Goal: Task Accomplishment & Management: Use online tool/utility

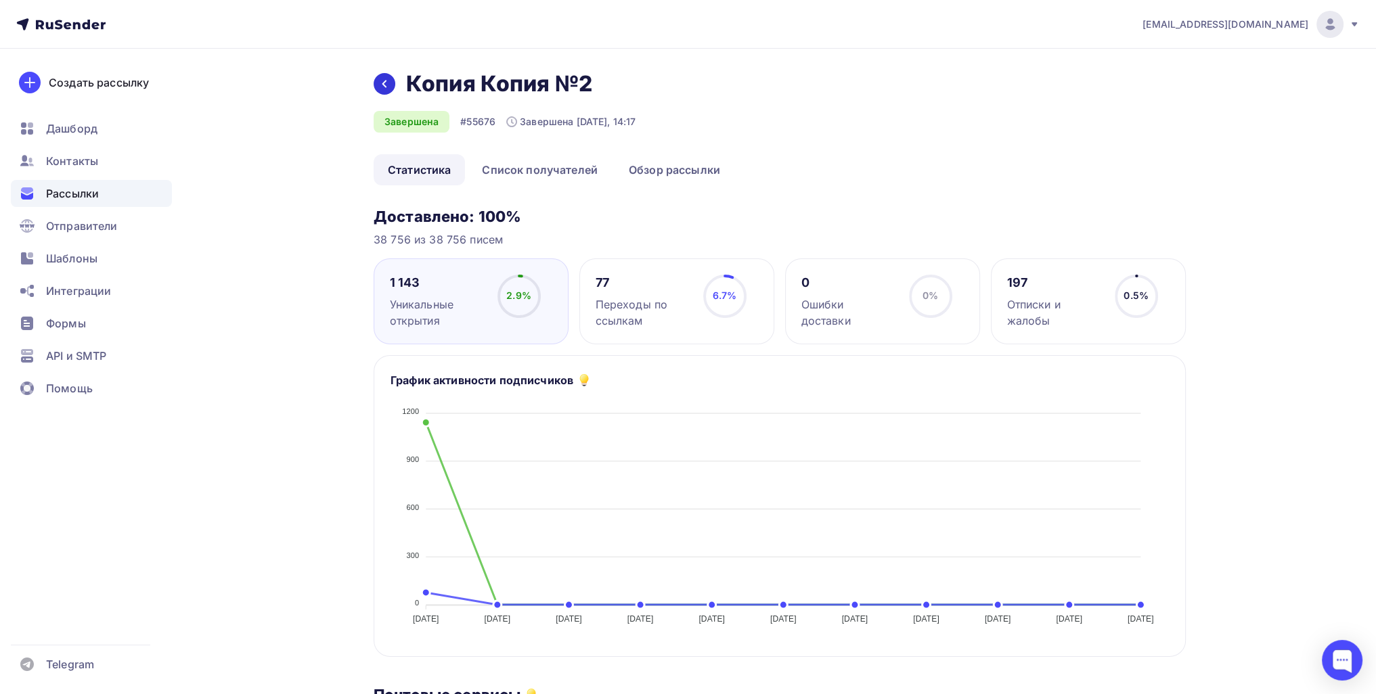
click at [383, 94] on div at bounding box center [385, 84] width 22 height 22
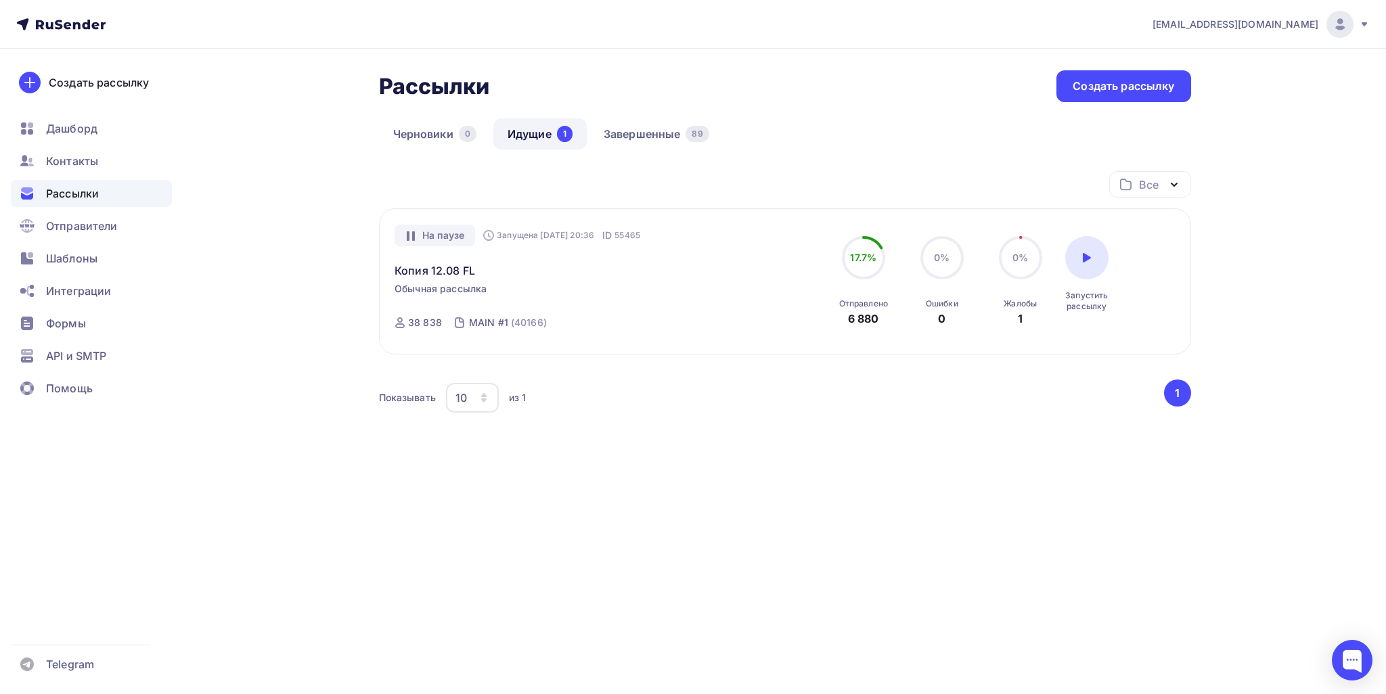
click at [119, 190] on div "Рассылки" at bounding box center [91, 193] width 161 height 27
click at [648, 133] on link "Завершенные 89" at bounding box center [656, 133] width 134 height 31
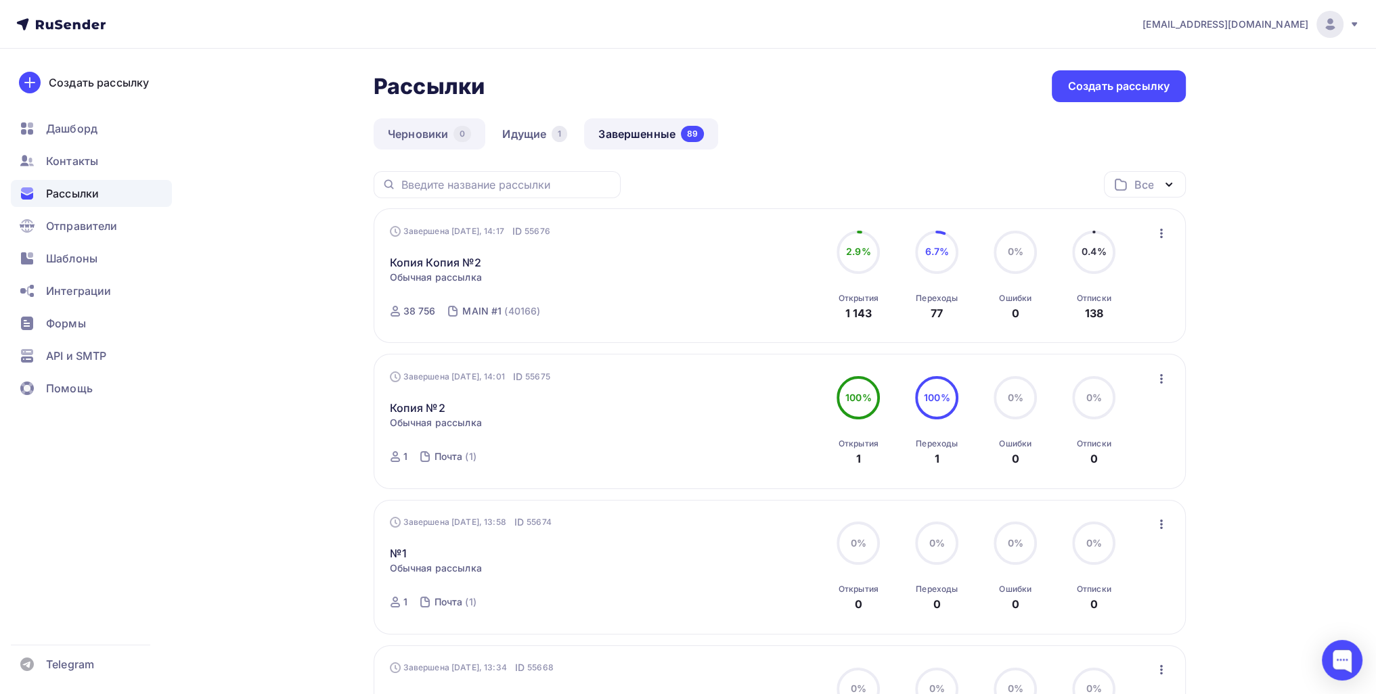
click at [453, 145] on link "Черновики 0" at bounding box center [430, 133] width 112 height 31
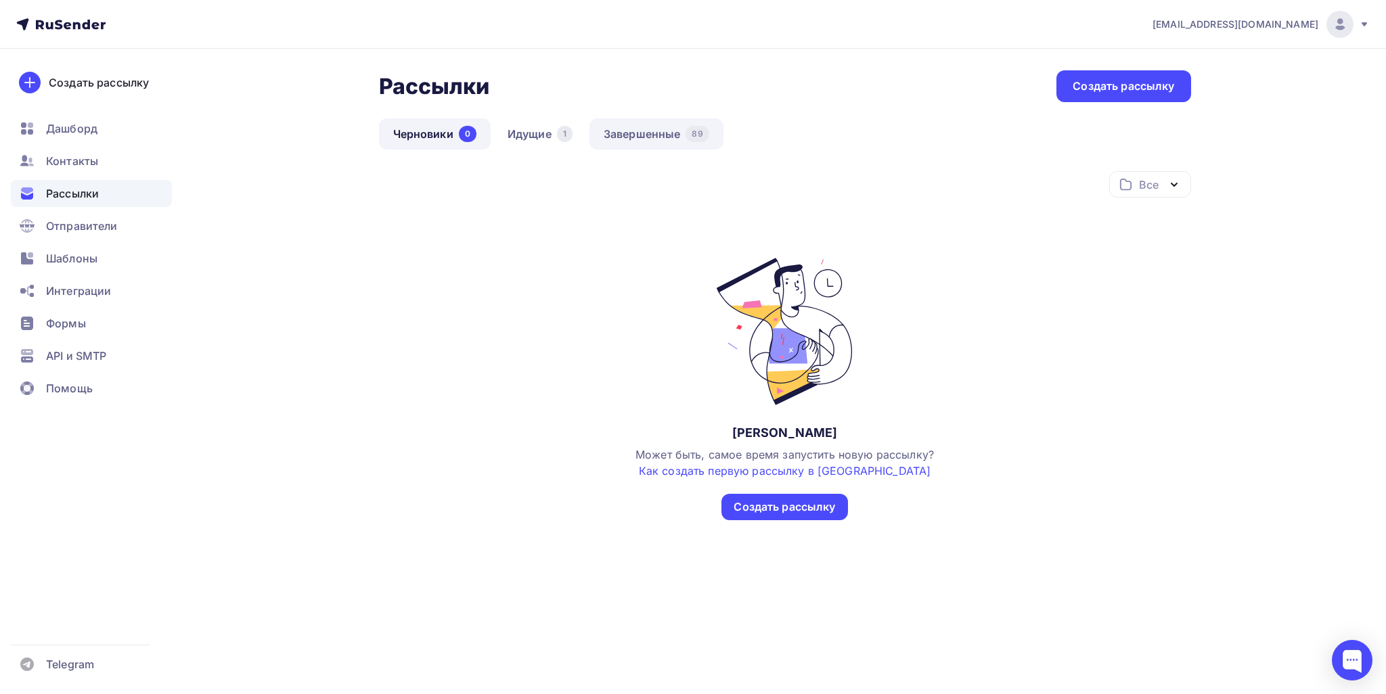
click at [671, 147] on link "Завершенные 89" at bounding box center [656, 133] width 134 height 31
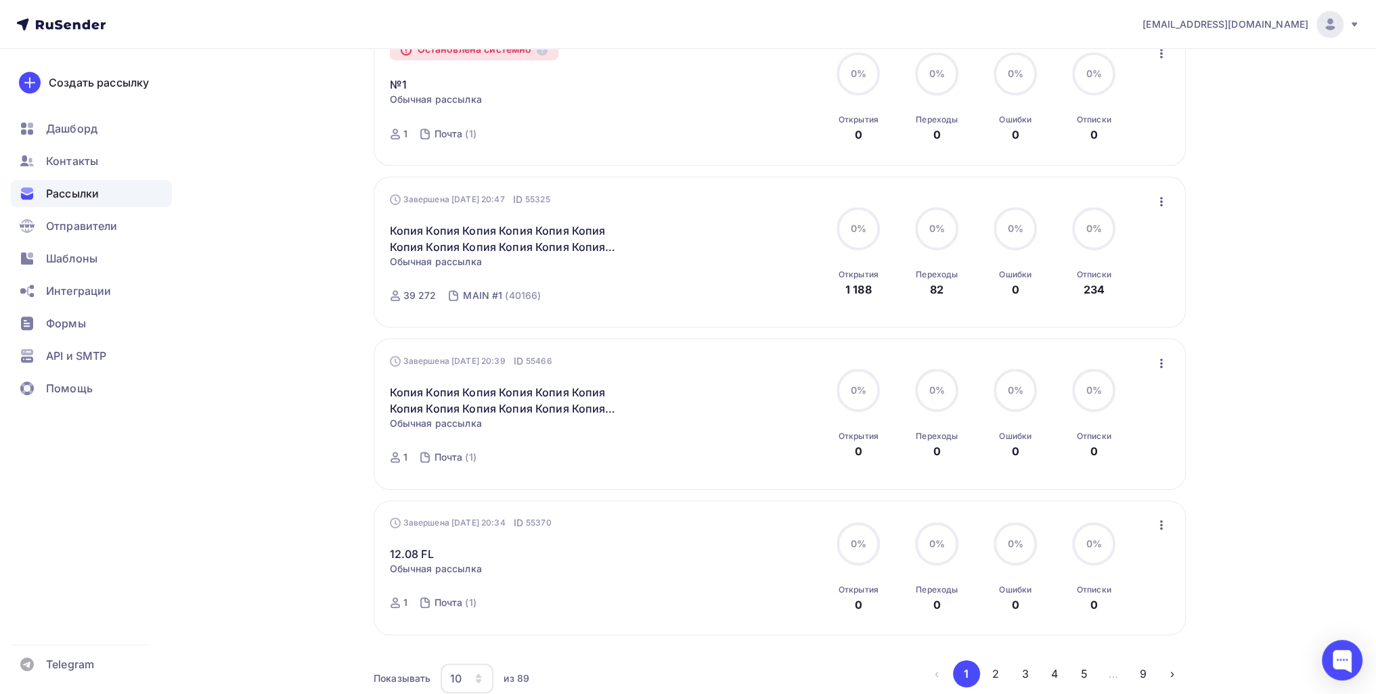
scroll to position [1190, 0]
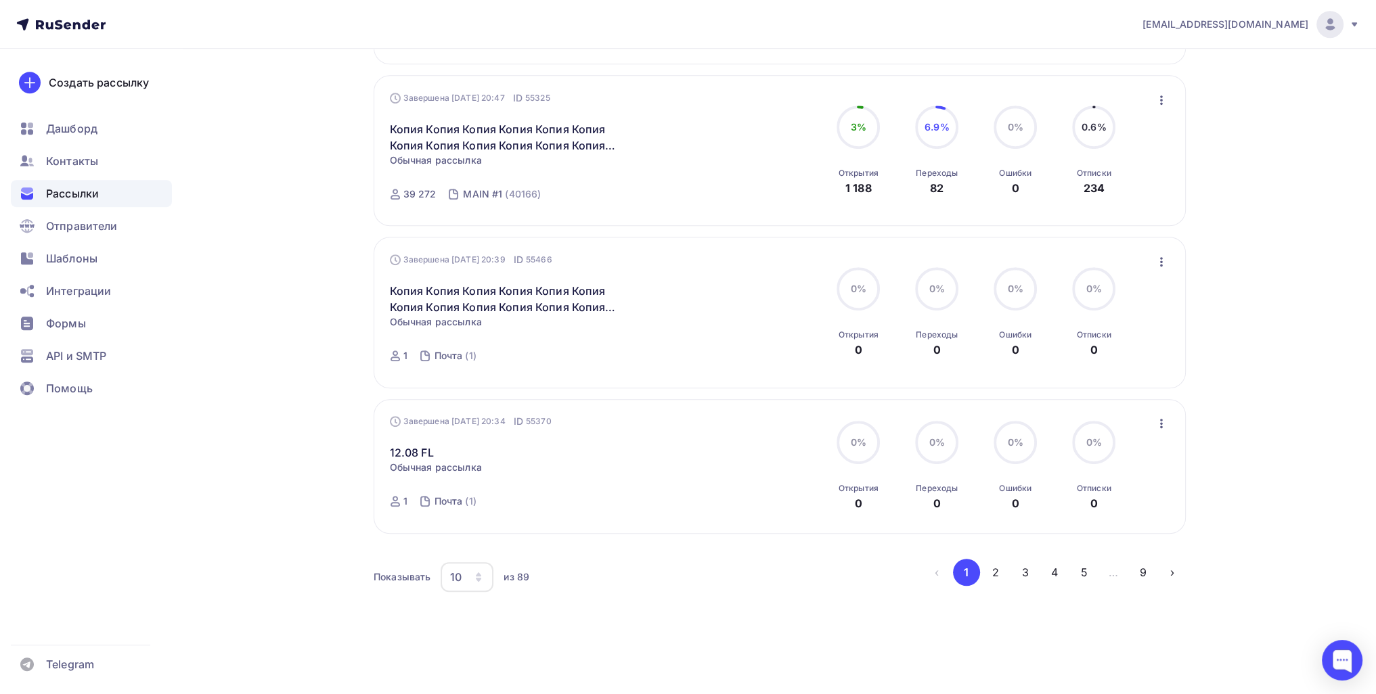
click at [1046, 421] on icon "button" at bounding box center [1161, 424] width 16 height 16
click at [1046, 492] on link "Обзор рассылки" at bounding box center [1098, 485] width 155 height 27
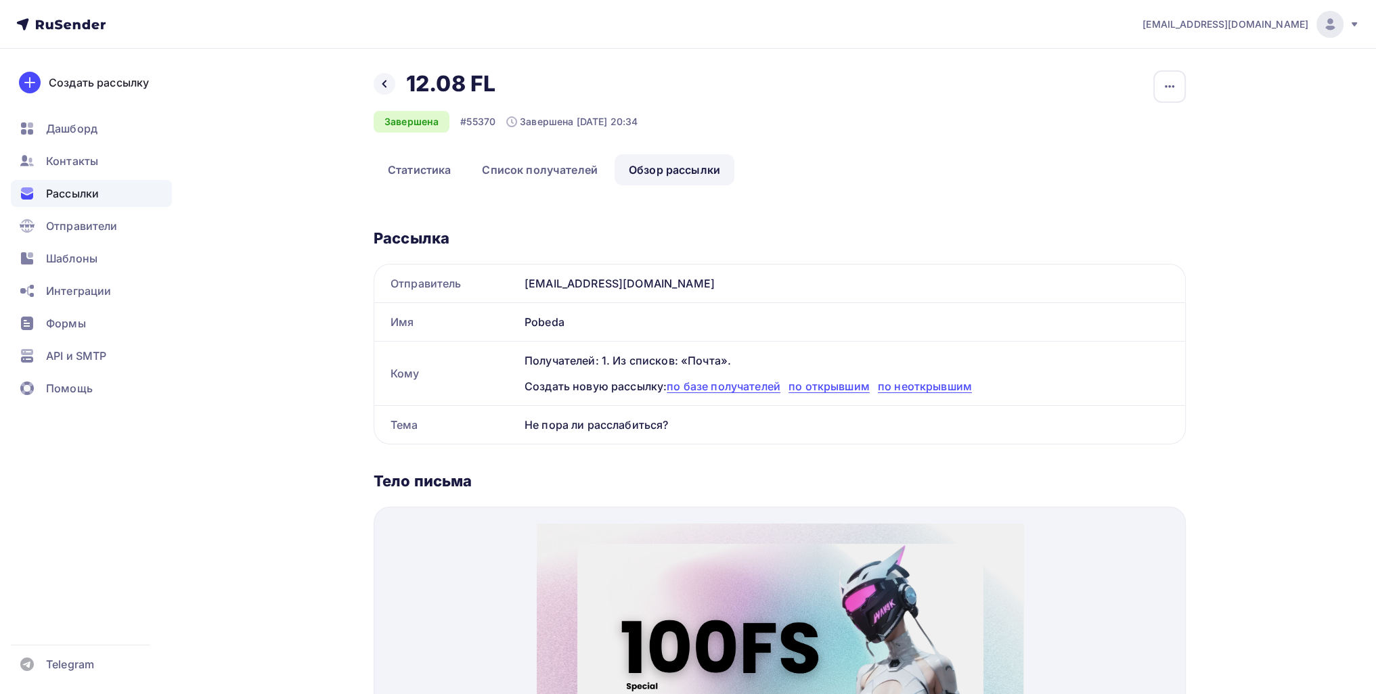
click at [390, 96] on div "Назад 12.08 FL 12.08 FL" at bounding box center [506, 83] width 264 height 27
click at [1169, 79] on icon "button" at bounding box center [1169, 87] width 16 height 16
click at [1109, 131] on div "Копировать" at bounding box center [1118, 129] width 130 height 16
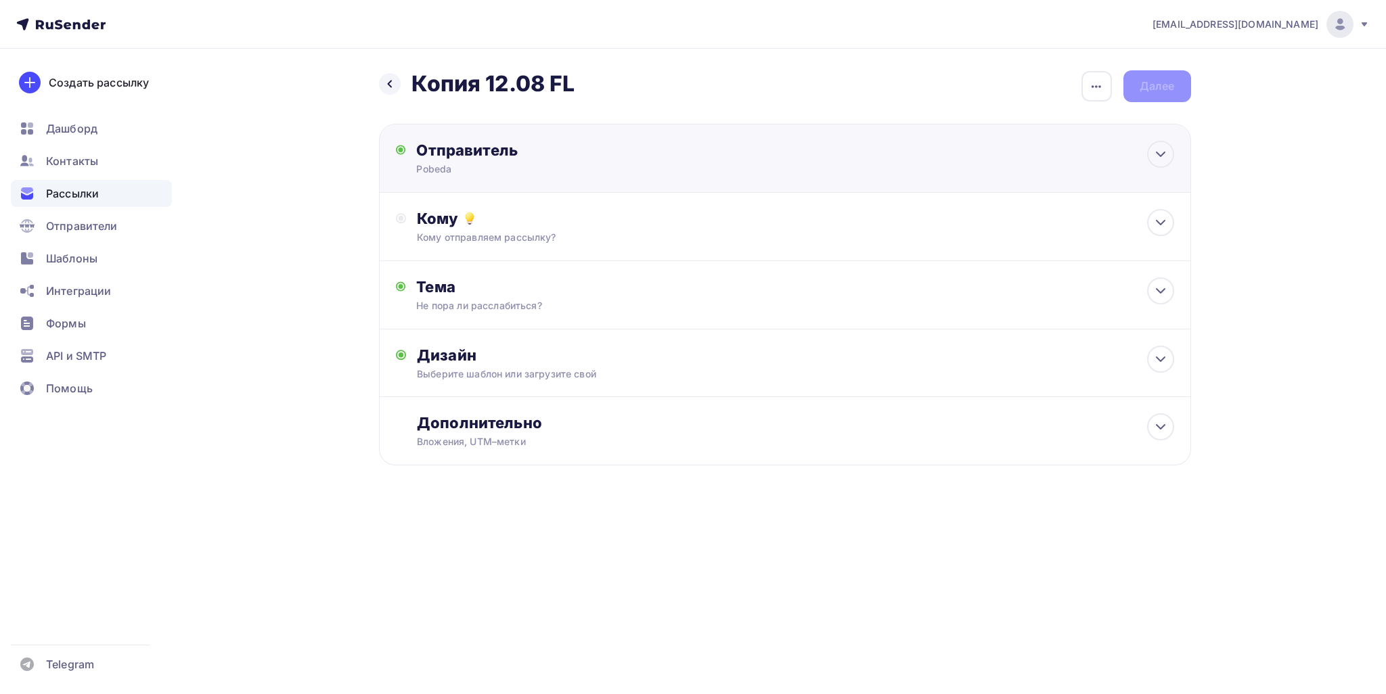
click at [693, 169] on div "Отправитель Pobeda Email * Выберите отправителя [EMAIL_ADDRESS][DOMAIN_NAME] [E…" at bounding box center [562, 158] width 293 height 35
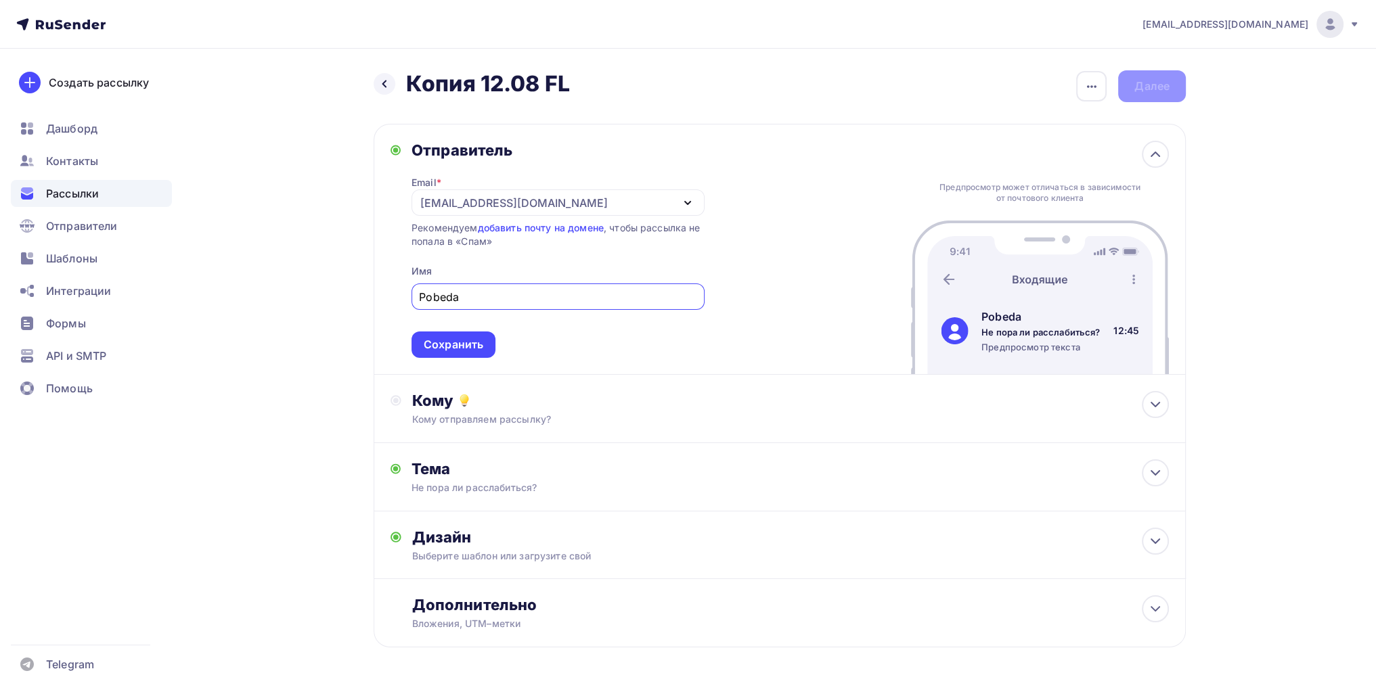
click at [506, 204] on div "[EMAIL_ADDRESS][DOMAIN_NAME]" at bounding box center [557, 202] width 293 height 26
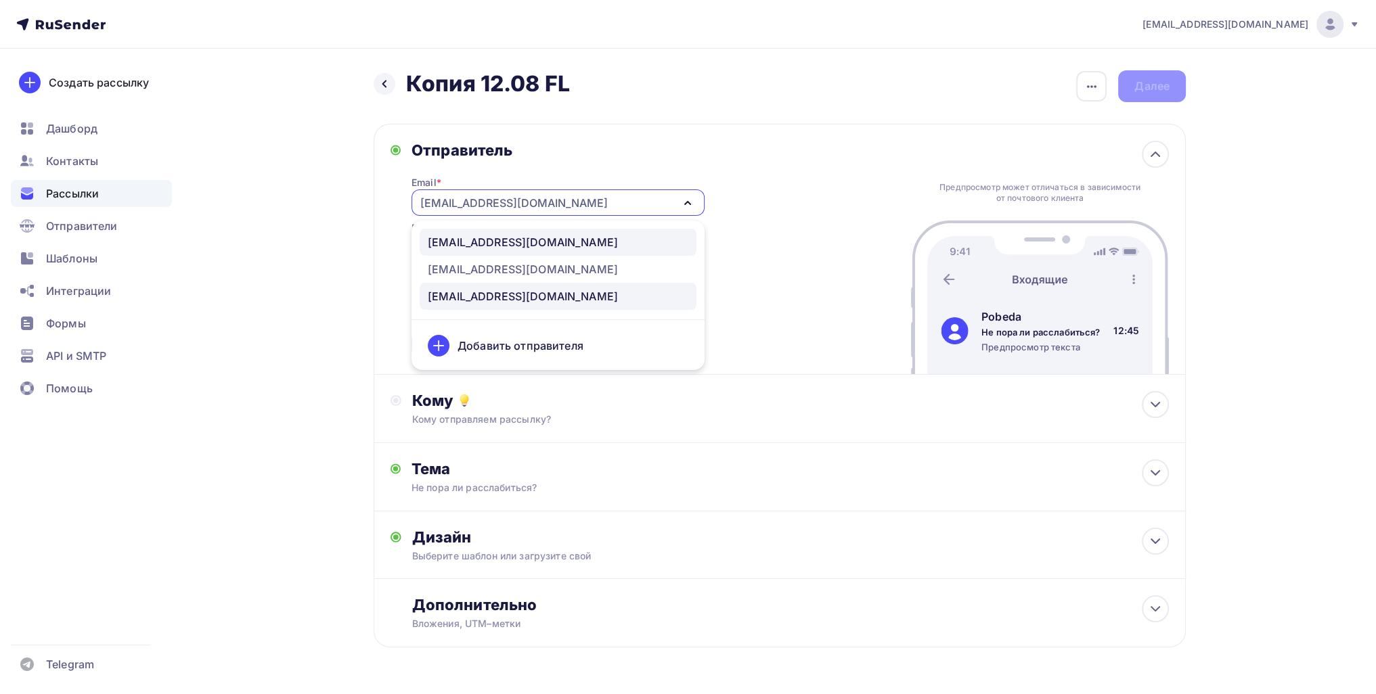
click at [495, 246] on div "[EMAIL_ADDRESS][DOMAIN_NAME]" at bounding box center [523, 242] width 190 height 16
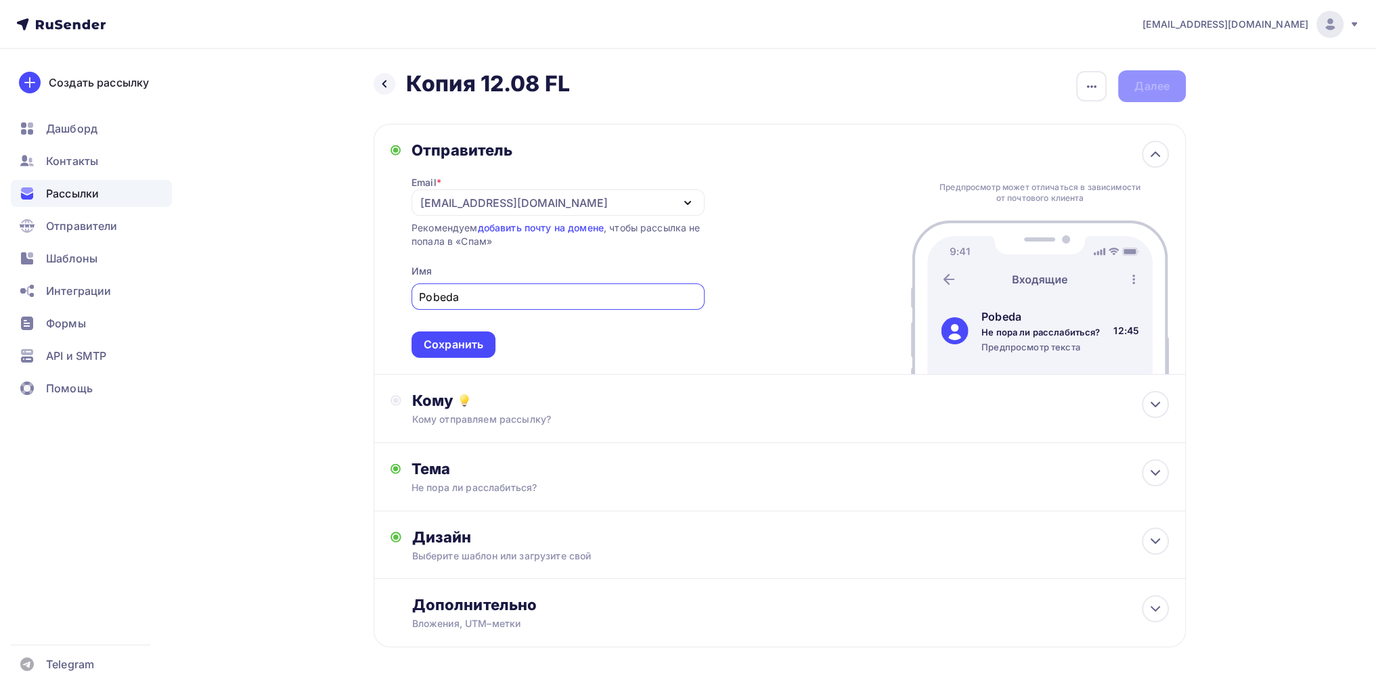
drag, startPoint x: 480, startPoint y: 296, endPoint x: 401, endPoint y: 295, distance: 79.9
click at [403, 295] on div "Отправитель Email * [EMAIL_ADDRESS][DOMAIN_NAME] [EMAIL_ADDRESS][DOMAIN_NAME] […" at bounding box center [547, 249] width 314 height 217
type input "A"
type input "[PERSON_NAME]!"
click at [453, 338] on div "Сохранить" at bounding box center [454, 345] width 60 height 16
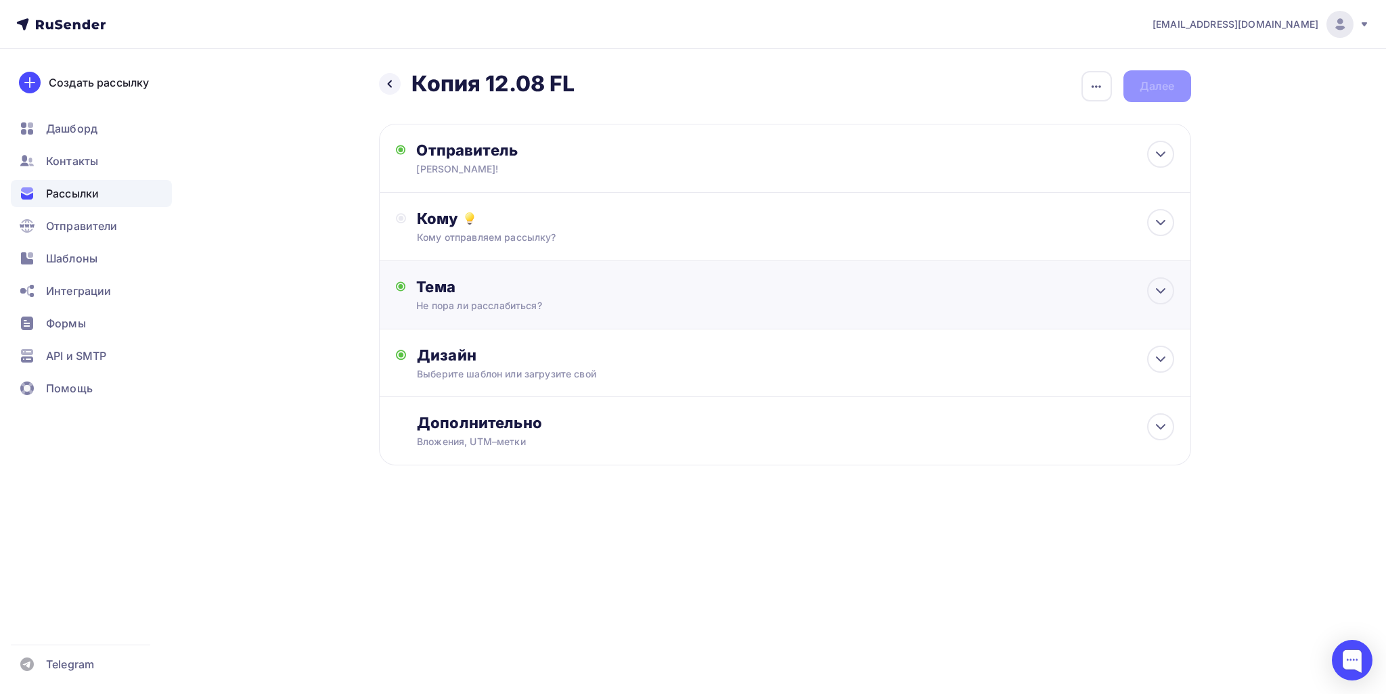
click at [510, 302] on div "Не пора ли расслабиться?" at bounding box center [536, 306] width 241 height 14
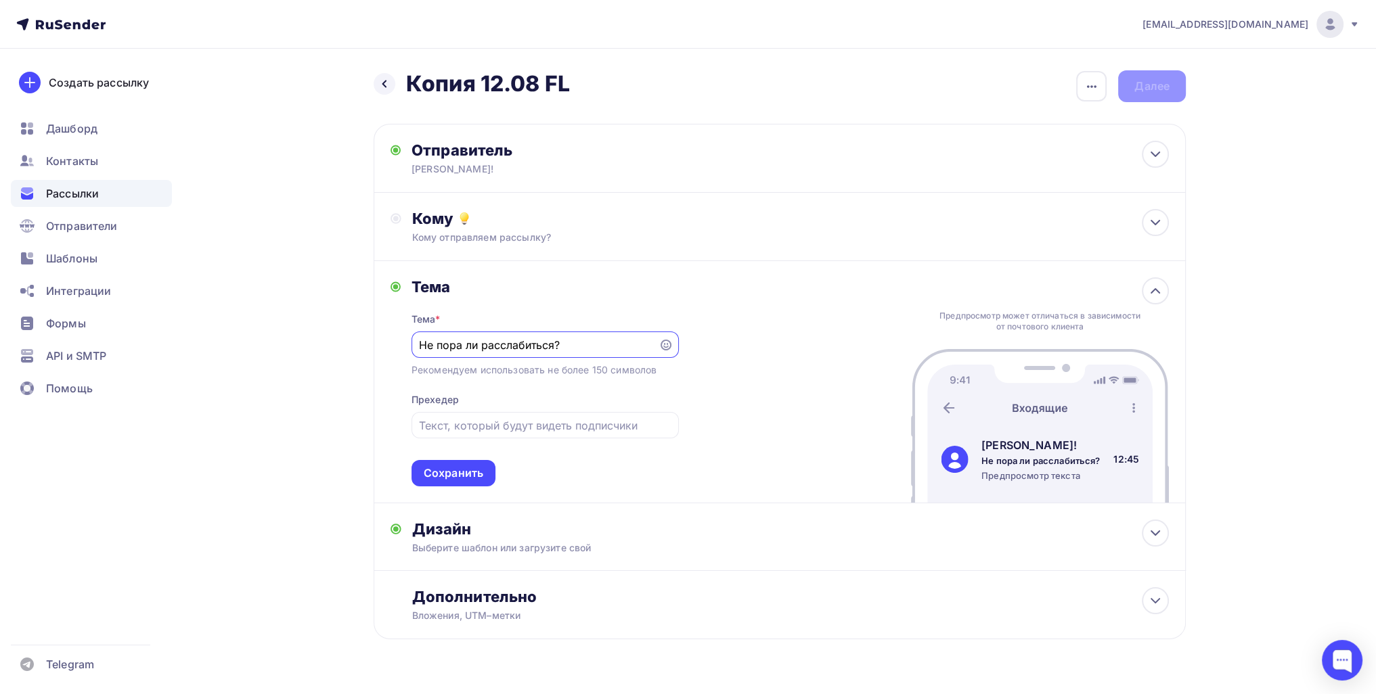
drag, startPoint x: 558, startPoint y: 346, endPoint x: 397, endPoint y: 344, distance: 160.4
click at [348, 323] on div "Назад Копия 12.08 FL Копия 12.08 FL Закончить позже Переименовать рассылку Удал…" at bounding box center [687, 388] width 1109 height 678
type input "[PERSON_NAME] полон!"
click at [480, 481] on div "Сохранить" at bounding box center [453, 473] width 84 height 26
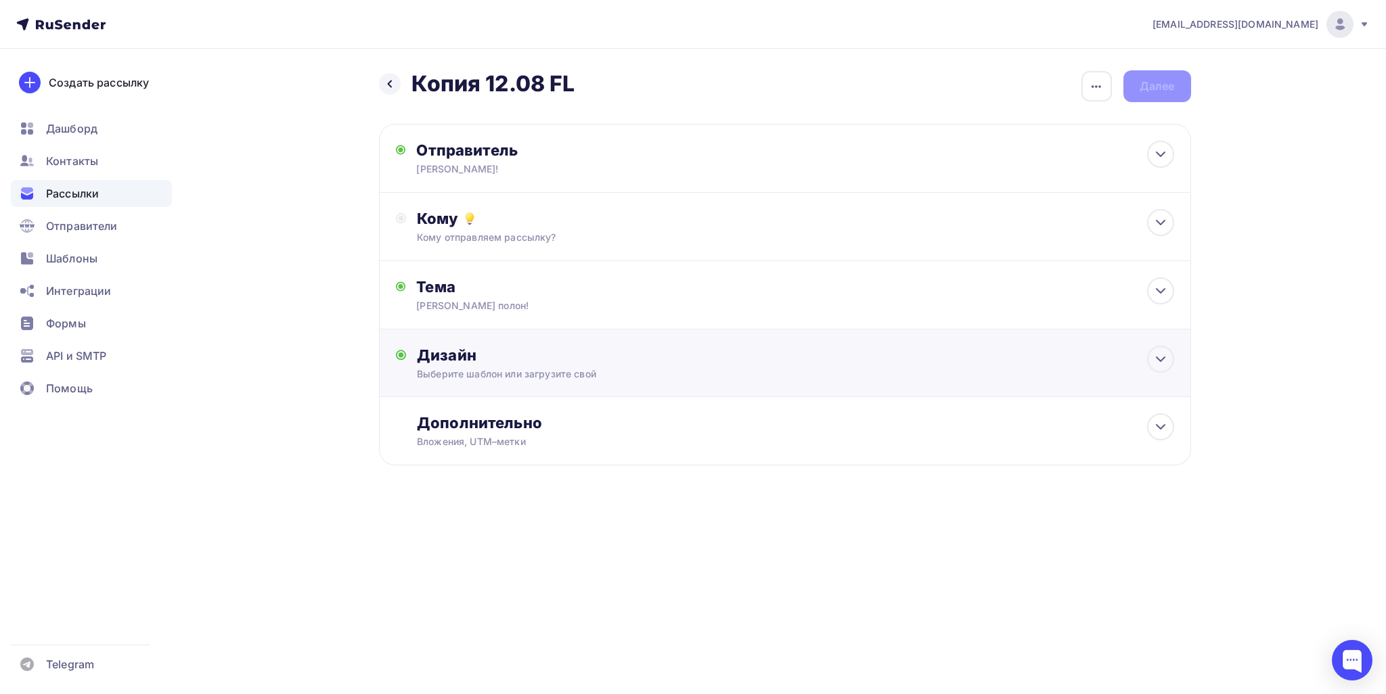
drag, startPoint x: 604, startPoint y: 363, endPoint x: 608, endPoint y: 381, distance: 18.2
click at [604, 363] on div "Дизайн" at bounding box center [795, 355] width 757 height 19
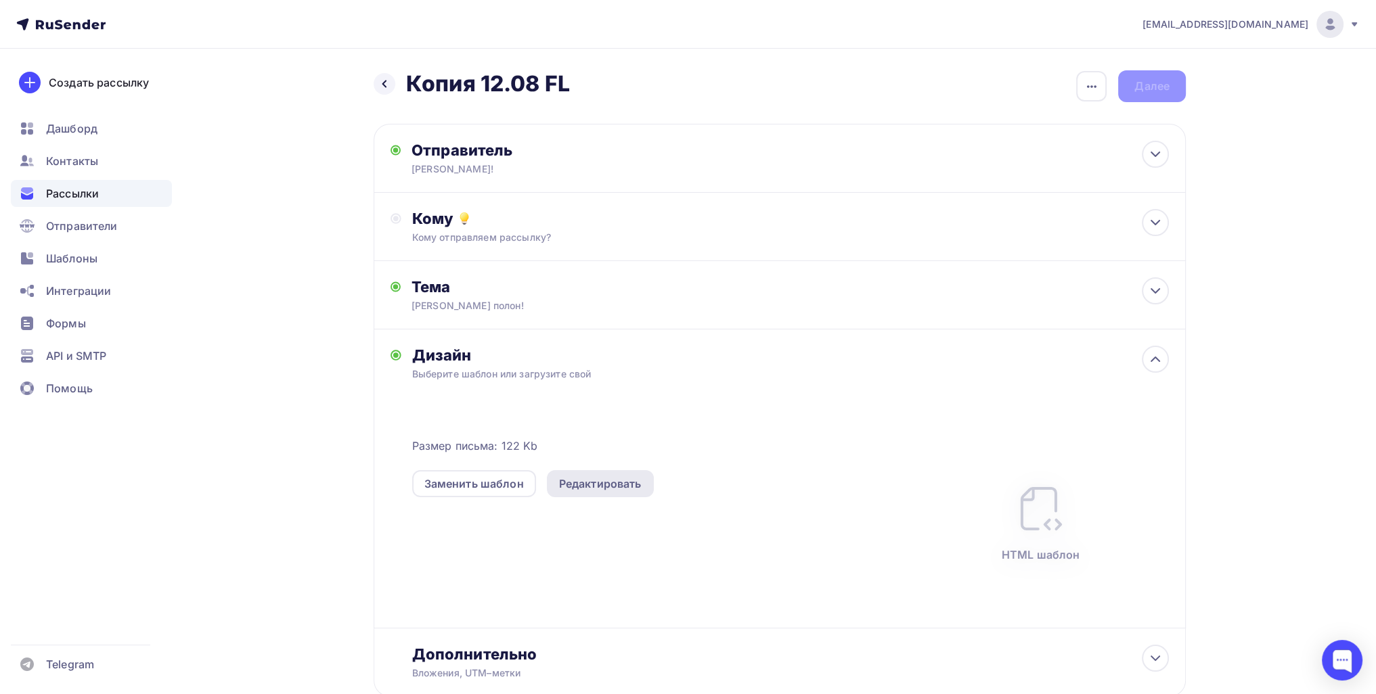
click at [608, 480] on div "Редактировать" at bounding box center [600, 484] width 83 height 16
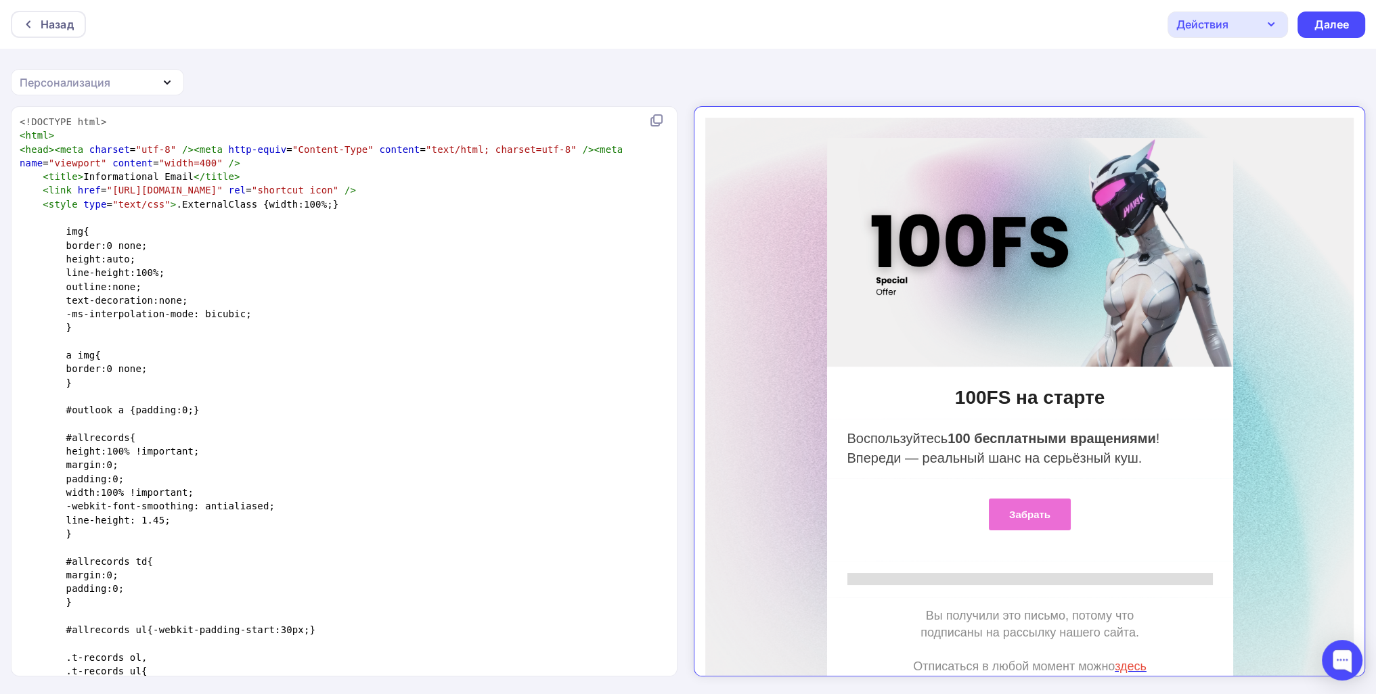
click at [390, 403] on pre "#outlook a {padding:0;}" at bounding box center [341, 410] width 649 height 14
type textarea "<!DOCTYPE html> <html> <head><meta charset="utf-8" /><meta http-equiv="Content-…"
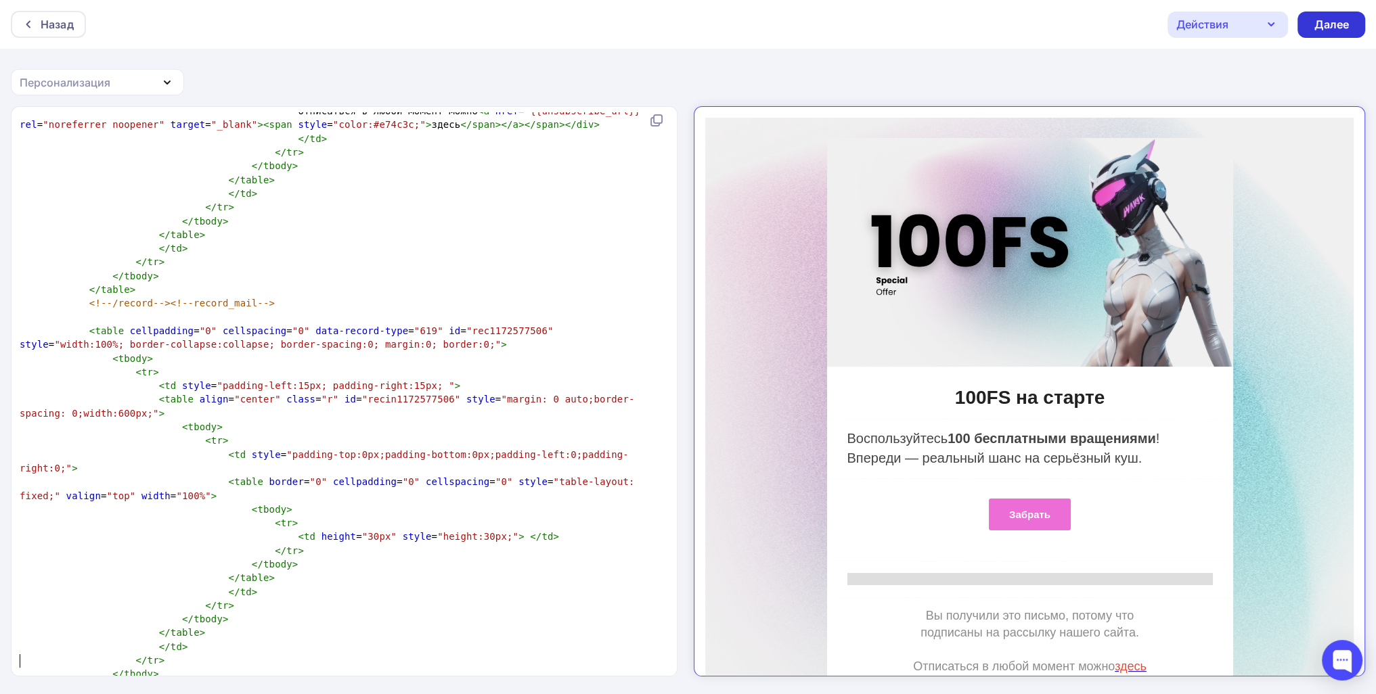
click at [1314, 30] on div "Далее" at bounding box center [1331, 25] width 35 height 16
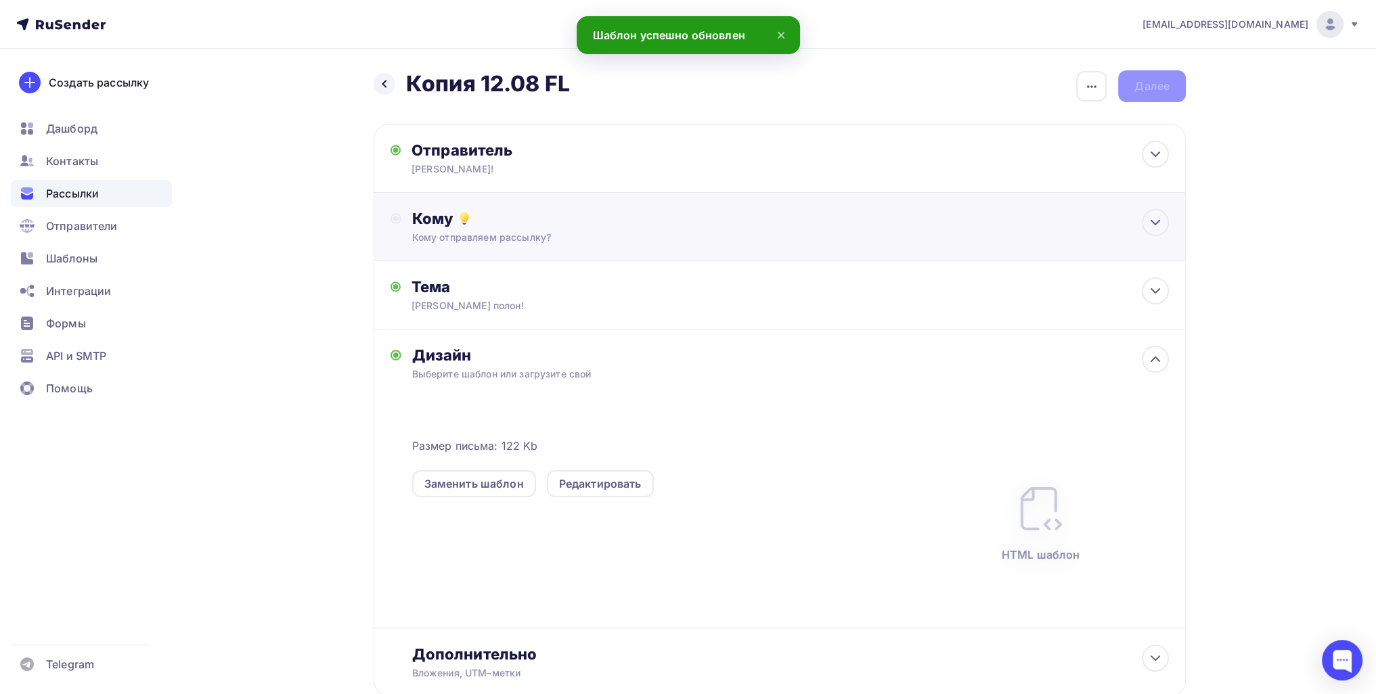
drag, startPoint x: 866, startPoint y: 223, endPoint x: 845, endPoint y: 232, distance: 22.7
click at [865, 223] on div "Кому" at bounding box center [790, 218] width 757 height 19
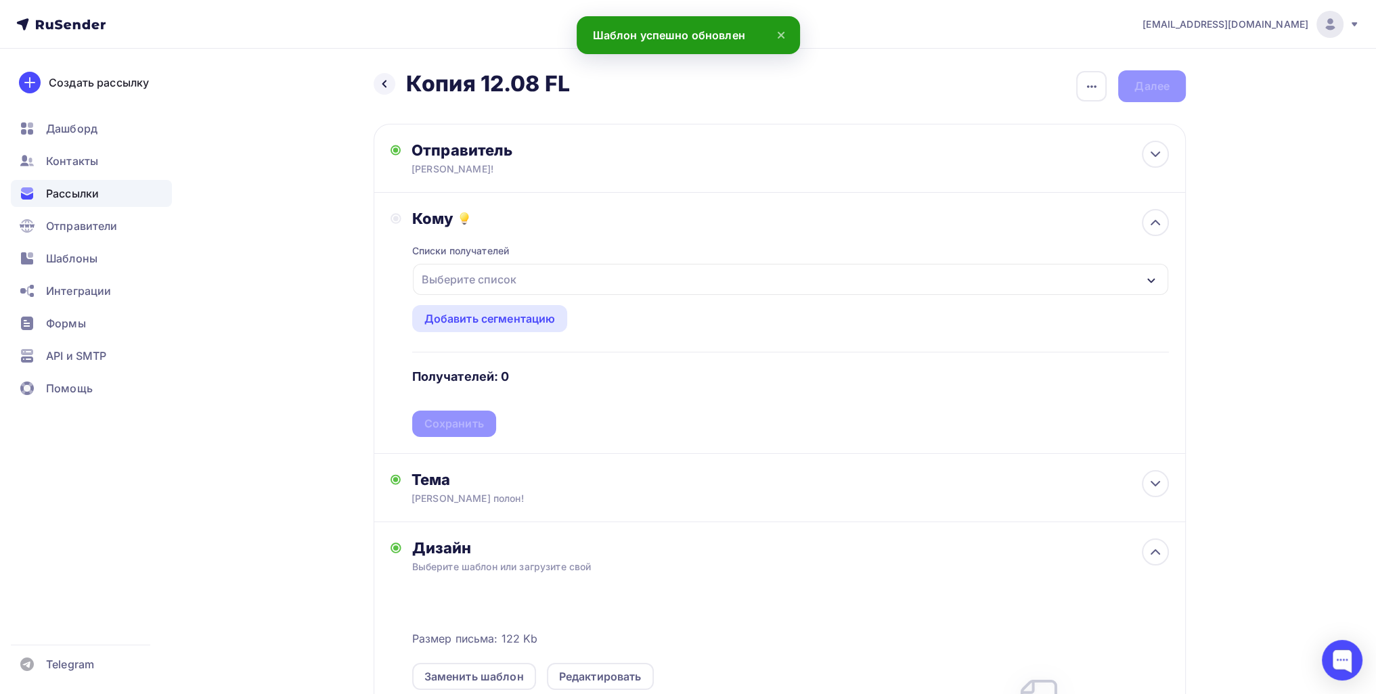
click at [562, 271] on div "Выберите список" at bounding box center [790, 279] width 755 height 31
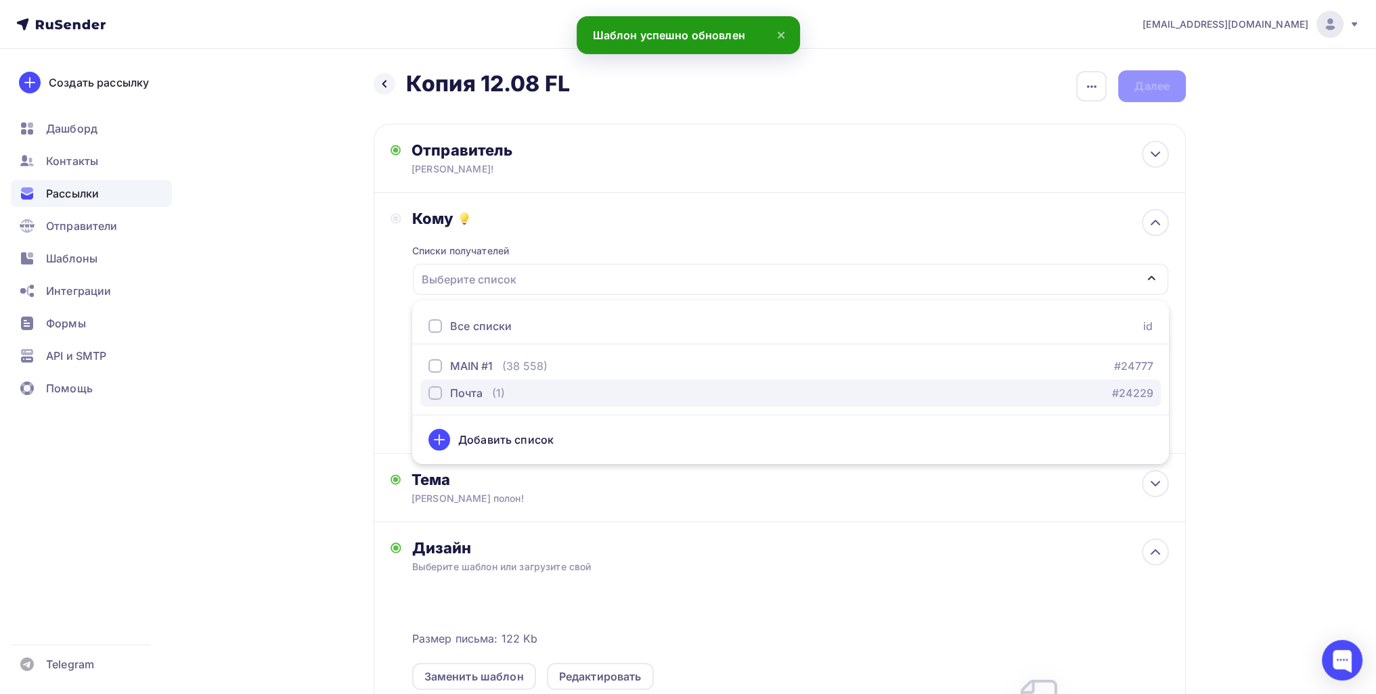
click at [512, 386] on div "Почта (1) #24229" at bounding box center [790, 393] width 724 height 16
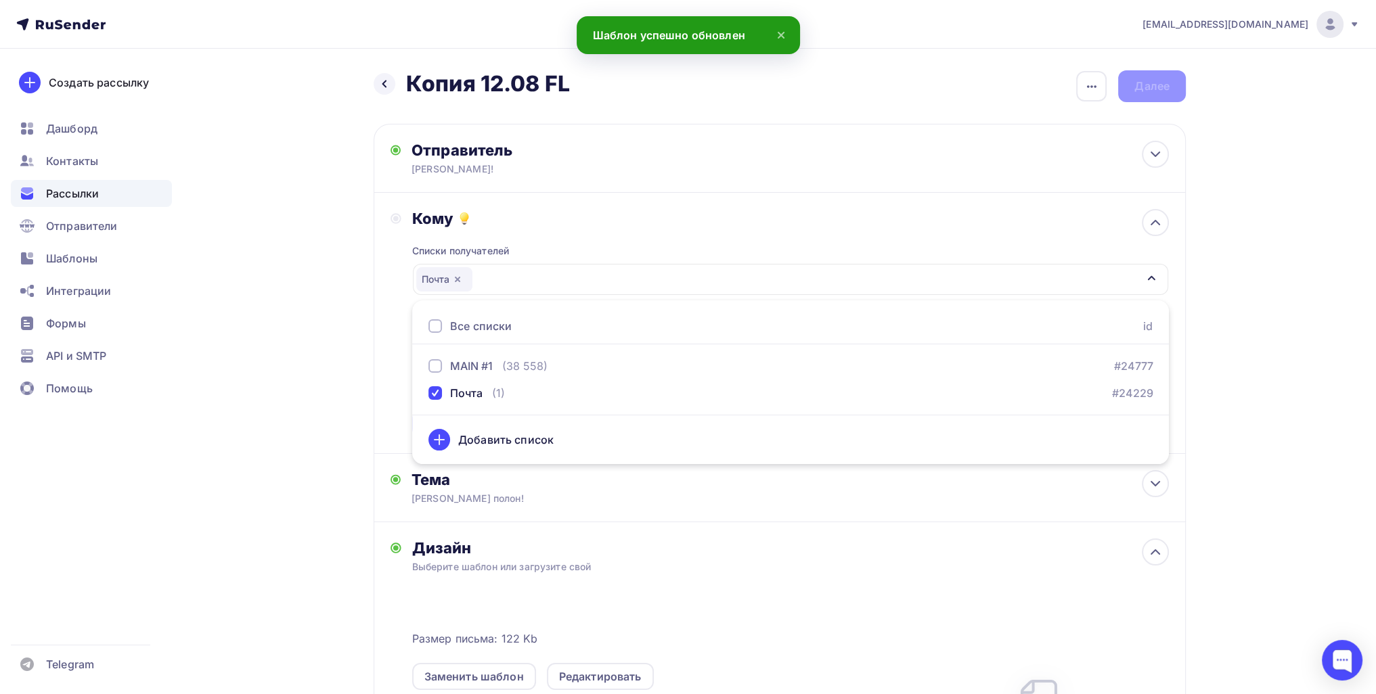
click at [302, 401] on div "Назад Копия 12.08 FL Копия 12.08 FL Закончить позже Переименовать рассылку Удал…" at bounding box center [687, 513] width 1109 height 928
click at [445, 426] on div "Сохранить" at bounding box center [454, 424] width 60 height 16
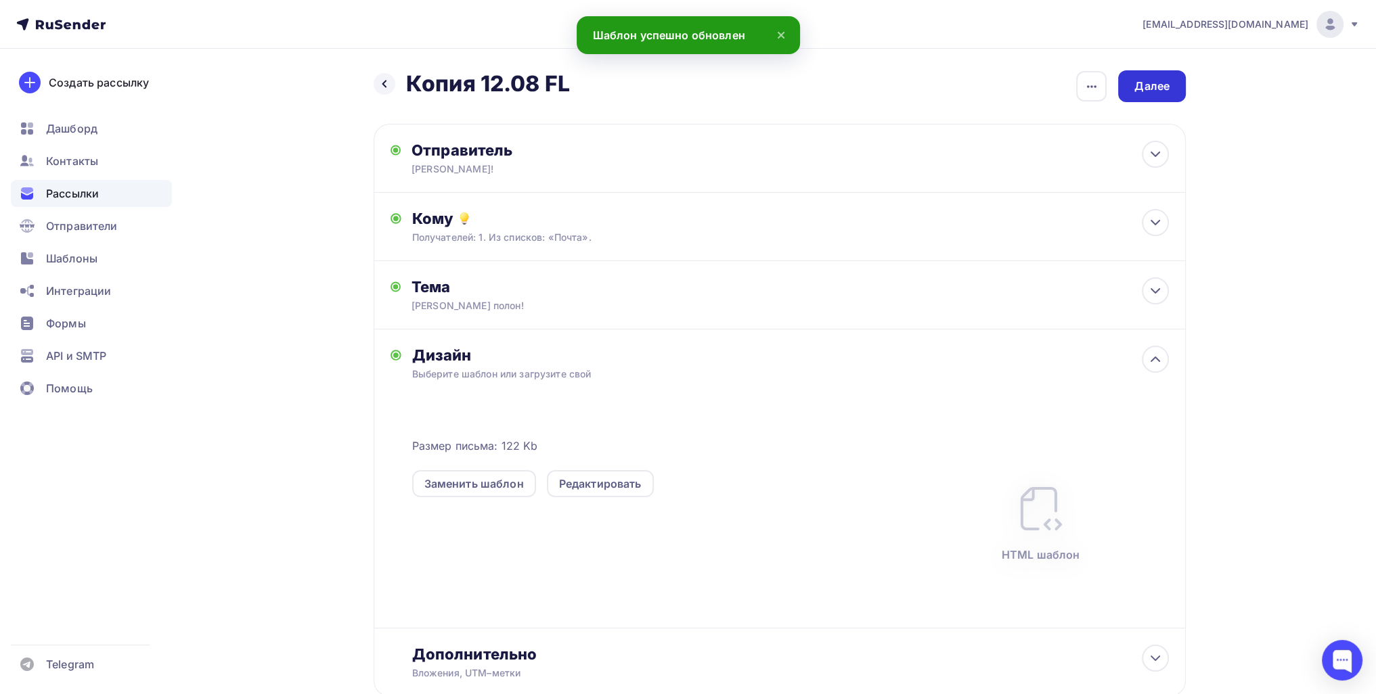
click at [1121, 77] on div "Далее" at bounding box center [1152, 86] width 68 height 32
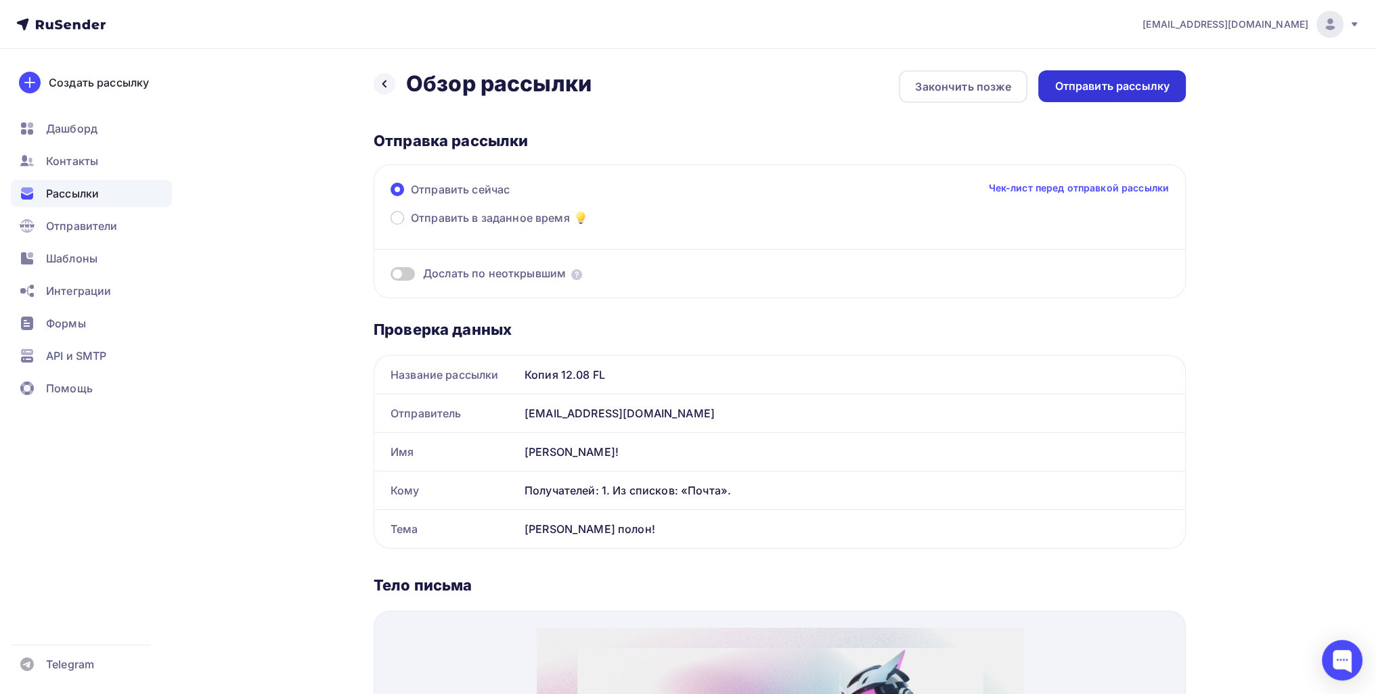
click at [1090, 76] on div "Отправить рассылку" at bounding box center [1112, 86] width 148 height 32
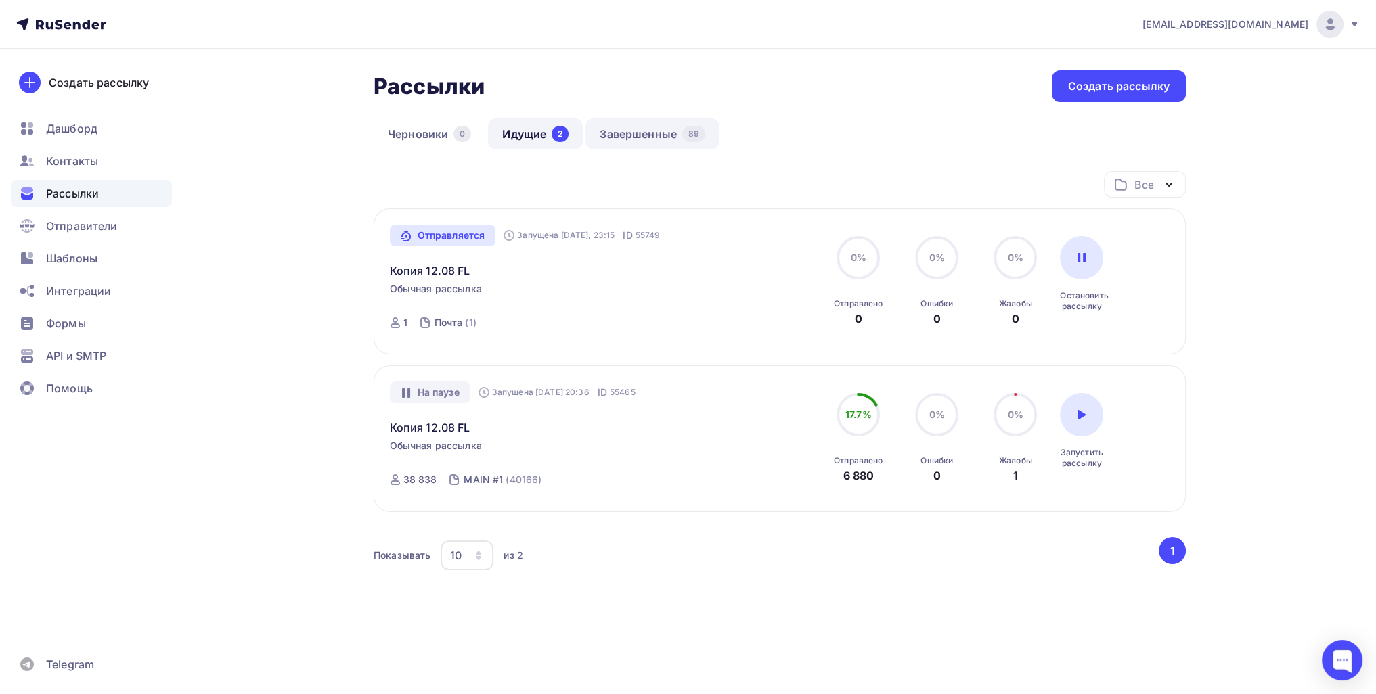
click at [666, 137] on link "Завершенные 89" at bounding box center [652, 133] width 134 height 31
